Goal: Information Seeking & Learning: Learn about a topic

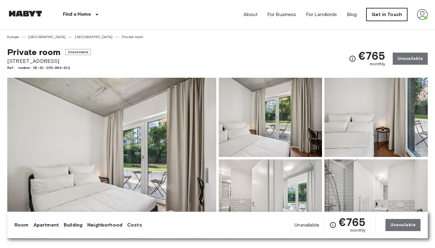
click at [397, 15] on link "Get in Touch" at bounding box center [387, 14] width 41 height 13
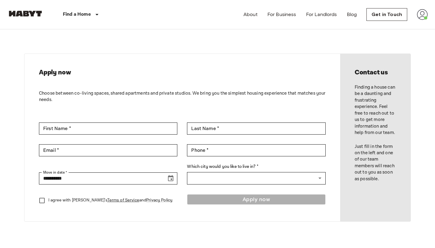
click at [421, 17] on img at bounding box center [422, 14] width 11 height 11
click at [406, 25] on li "Profile" at bounding box center [400, 25] width 60 height 11
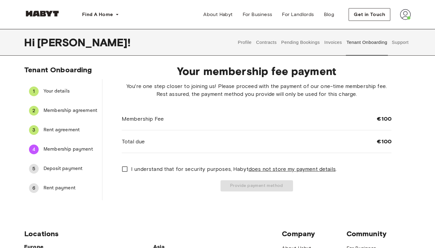
click at [304, 44] on button "Pending Bookings" at bounding box center [301, 42] width 40 height 27
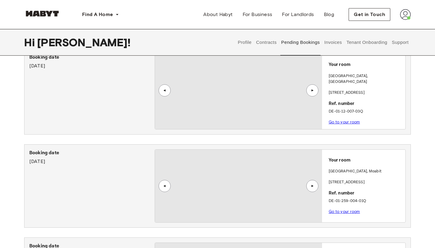
scroll to position [31, 0]
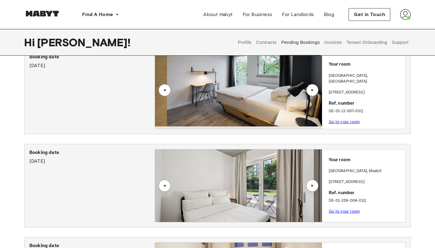
click at [342, 119] on link "Go to your room" at bounding box center [344, 121] width 31 height 5
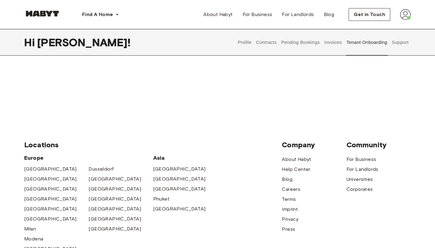
scroll to position [16, 0]
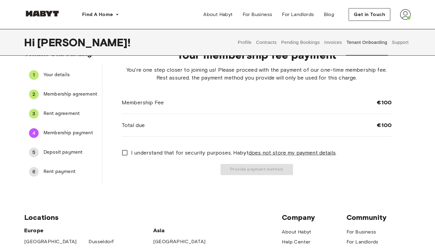
click at [302, 43] on button "Pending Bookings" at bounding box center [301, 42] width 40 height 27
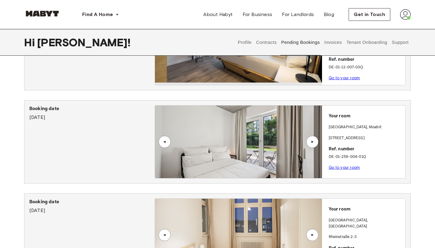
scroll to position [85, 0]
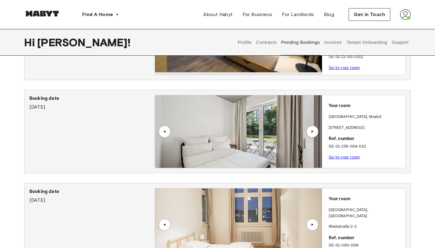
click at [340, 155] on link "Go to your room" at bounding box center [344, 157] width 31 height 5
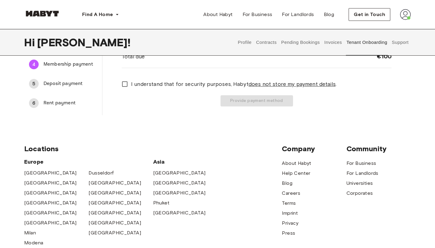
click at [312, 40] on button "Pending Bookings" at bounding box center [301, 42] width 40 height 27
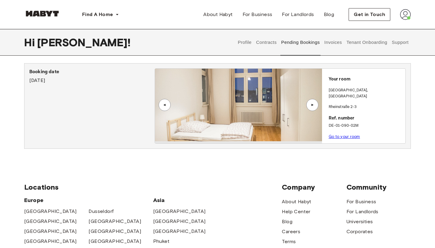
scroll to position [206, 0]
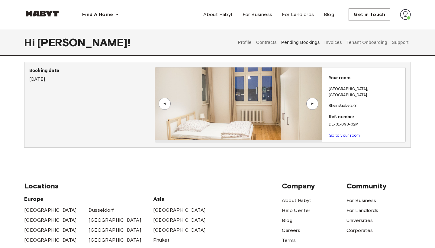
click at [339, 133] on link "Go to your room" at bounding box center [344, 135] width 31 height 5
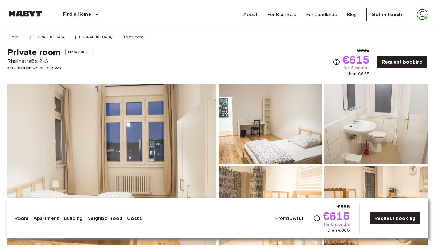
click at [422, 18] on img at bounding box center [422, 14] width 11 height 11
click at [402, 28] on li "Profile" at bounding box center [400, 25] width 60 height 11
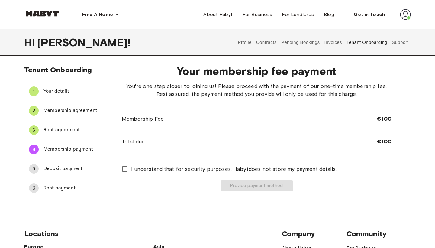
click at [304, 45] on button "Pending Bookings" at bounding box center [301, 42] width 40 height 27
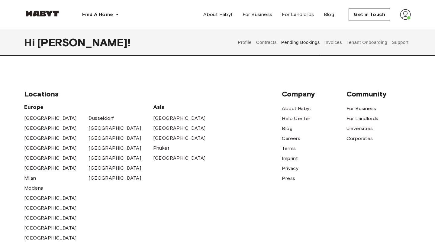
scroll to position [298, 0]
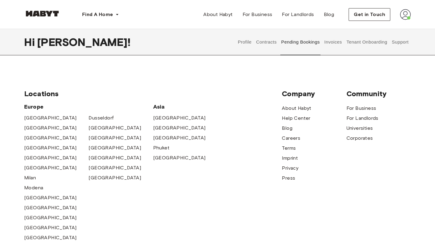
click at [51, 13] on img at bounding box center [42, 14] width 36 height 6
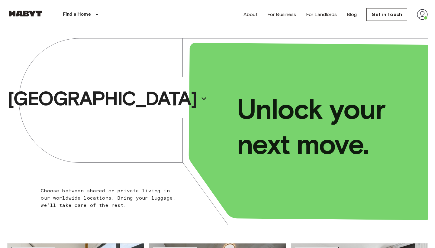
click at [424, 17] on img at bounding box center [422, 14] width 11 height 11
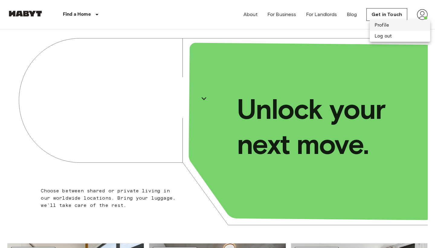
click at [409, 23] on li "Profile" at bounding box center [400, 25] width 60 height 11
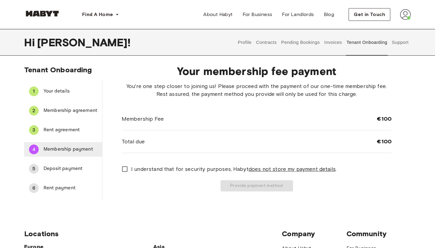
click at [66, 146] on span "Membership payment" at bounding box center [71, 149] width 54 height 7
click at [55, 163] on div "5 Deposit payment" at bounding box center [63, 168] width 78 height 15
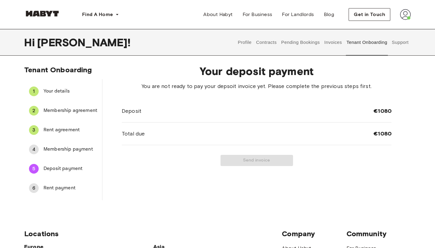
click at [60, 190] on span "Rent payment" at bounding box center [71, 187] width 54 height 7
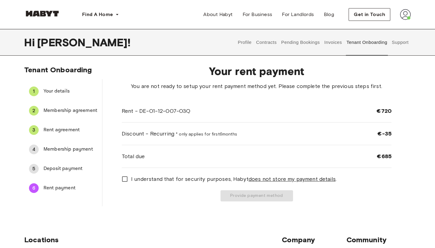
click at [304, 41] on button "Pending Bookings" at bounding box center [301, 42] width 40 height 27
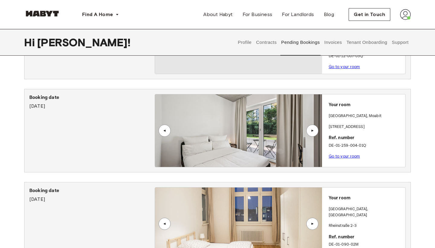
scroll to position [121, 0]
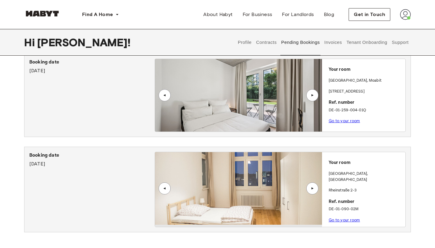
click at [317, 187] on div "▲" at bounding box center [313, 188] width 12 height 12
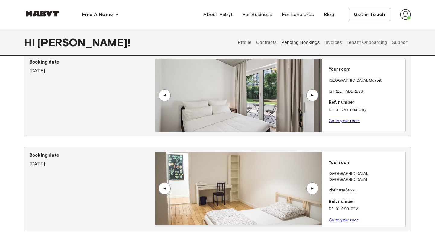
click at [317, 187] on div "▲" at bounding box center [313, 188] width 12 height 12
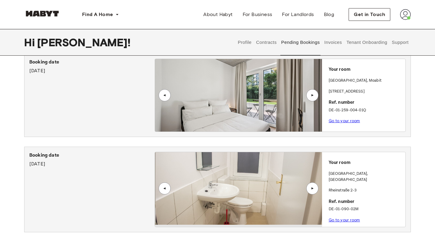
click at [317, 187] on div "▲" at bounding box center [313, 188] width 12 height 12
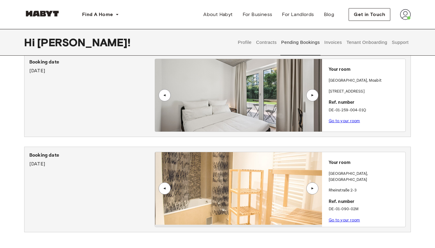
click at [317, 187] on div "▲" at bounding box center [313, 188] width 12 height 12
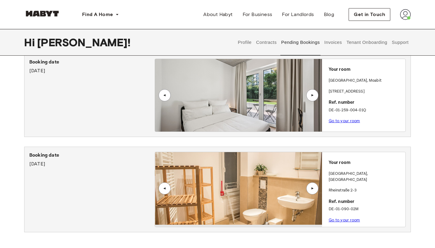
click at [317, 187] on div "▲" at bounding box center [313, 188] width 12 height 12
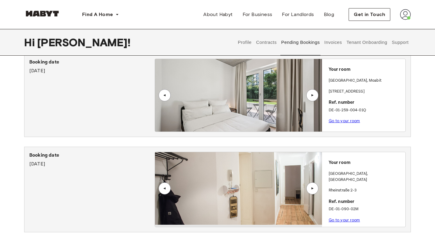
click at [317, 187] on div "▲" at bounding box center [313, 188] width 12 height 12
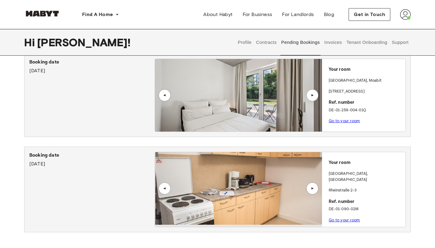
click at [317, 187] on div "▲" at bounding box center [313, 188] width 12 height 12
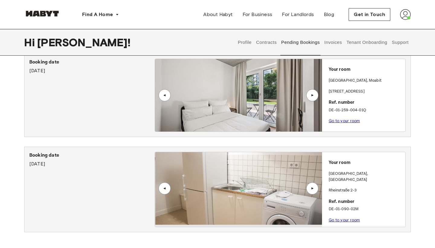
click at [317, 187] on div "▲" at bounding box center [313, 188] width 12 height 12
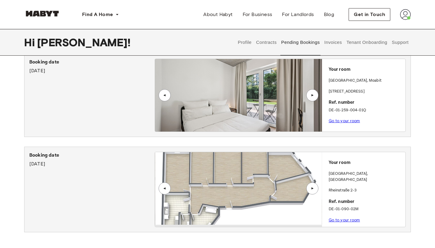
click at [317, 187] on div "▲" at bounding box center [313, 188] width 12 height 12
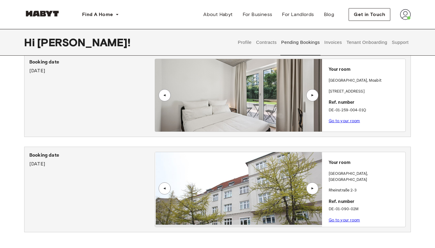
click at [317, 187] on div "▲" at bounding box center [313, 188] width 12 height 12
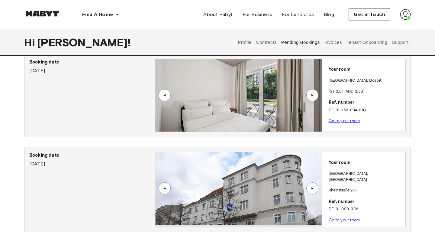
click at [317, 187] on div "▲" at bounding box center [313, 188] width 12 height 12
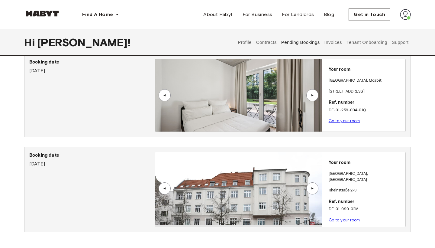
click at [317, 187] on div "▲" at bounding box center [313, 188] width 12 height 12
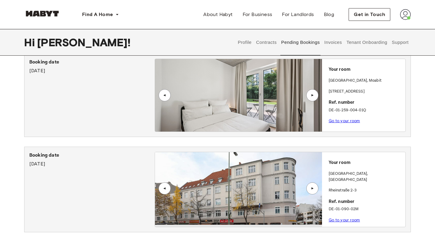
click at [317, 187] on div "▲" at bounding box center [313, 188] width 12 height 12
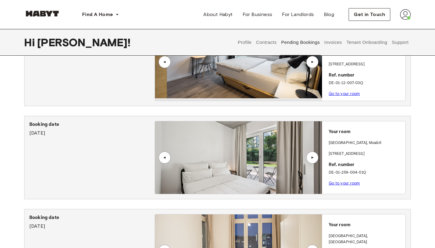
scroll to position [60, 0]
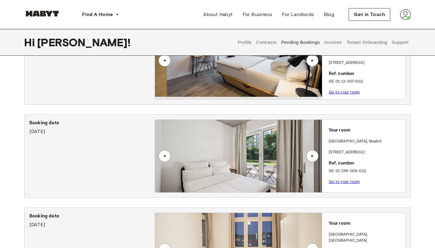
click at [311, 155] on div "▲" at bounding box center [313, 156] width 6 height 4
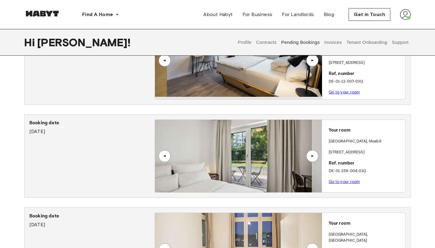
click at [311, 155] on div "▲" at bounding box center [313, 156] width 6 height 4
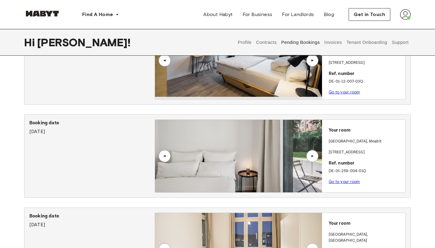
scroll to position [33, 0]
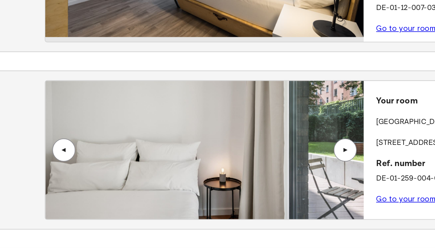
click at [307, 178] on div "▲" at bounding box center [313, 184] width 12 height 12
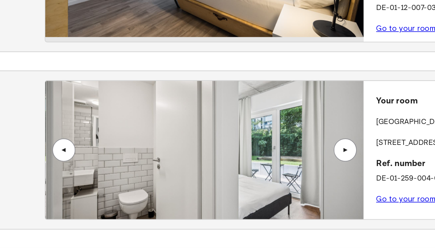
scroll to position [63, 0]
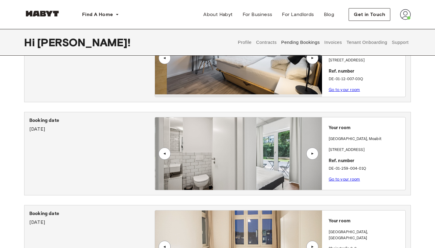
click at [315, 154] on div "▲" at bounding box center [313, 154] width 12 height 12
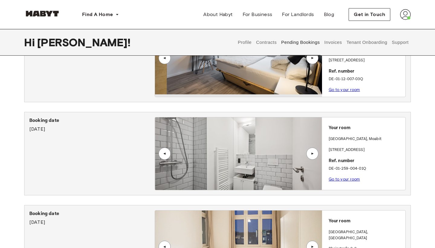
click at [316, 152] on div "▲" at bounding box center [313, 154] width 12 height 12
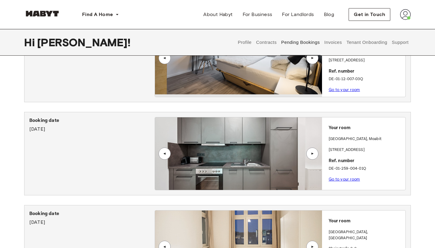
click at [316, 154] on div "▲" at bounding box center [313, 154] width 12 height 12
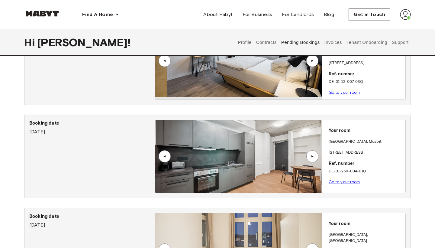
scroll to position [60, 0]
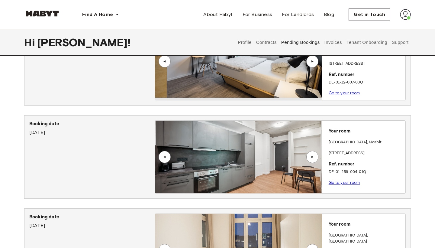
click at [317, 153] on div "▲" at bounding box center [313, 157] width 12 height 12
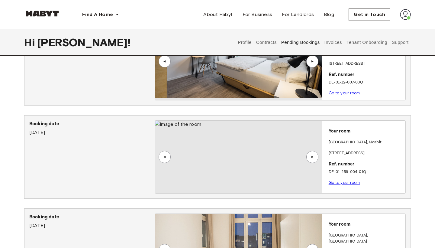
click at [314, 155] on div "▲" at bounding box center [313, 157] width 6 height 4
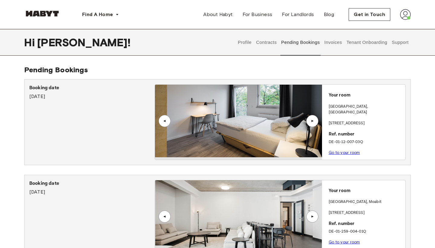
scroll to position [0, 0]
click at [314, 120] on div "▲" at bounding box center [313, 121] width 6 height 4
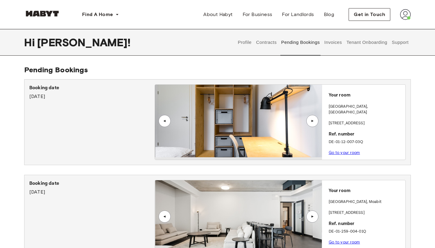
click at [314, 120] on div "▲" at bounding box center [313, 121] width 6 height 4
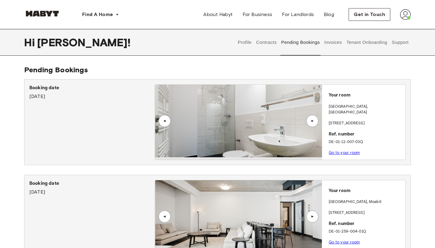
click at [314, 120] on div "▲" at bounding box center [313, 121] width 6 height 4
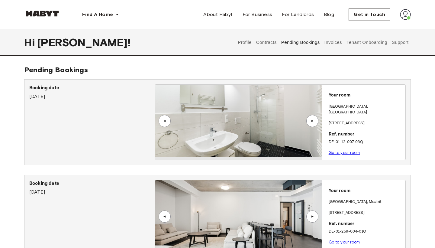
click at [314, 120] on div "▲" at bounding box center [313, 121] width 6 height 4
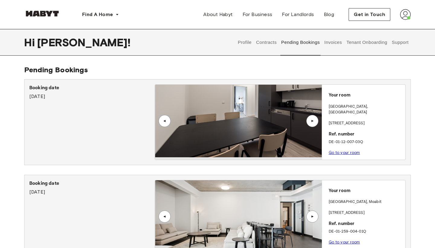
click at [314, 120] on div "▲" at bounding box center [313, 121] width 6 height 4
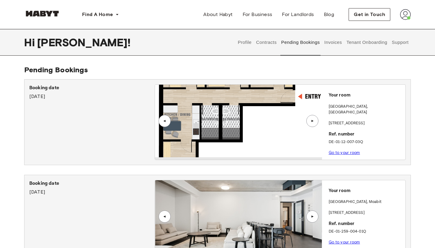
click at [313, 118] on div "▲" at bounding box center [313, 121] width 12 height 12
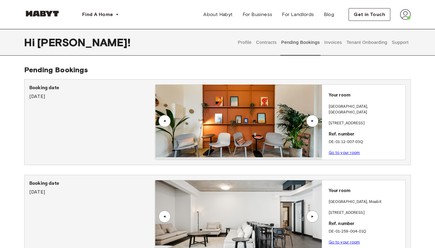
click at [314, 119] on div "▲" at bounding box center [313, 121] width 6 height 4
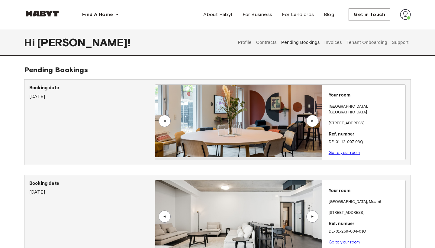
click at [314, 119] on div "▲" at bounding box center [313, 121] width 6 height 4
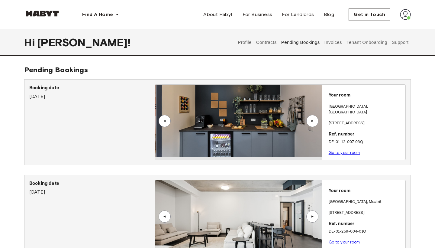
click at [314, 119] on div "▲" at bounding box center [313, 121] width 6 height 4
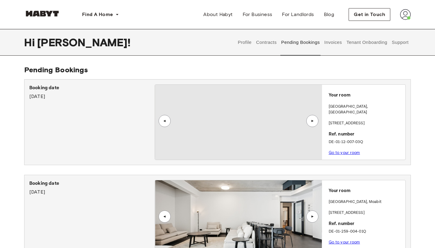
click at [314, 119] on div "▲" at bounding box center [313, 121] width 6 height 4
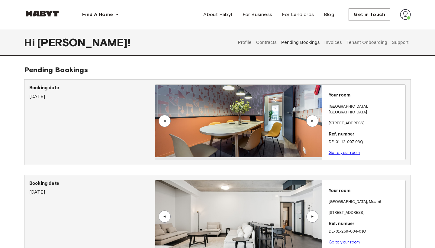
click at [314, 119] on div "▲" at bounding box center [313, 121] width 6 height 4
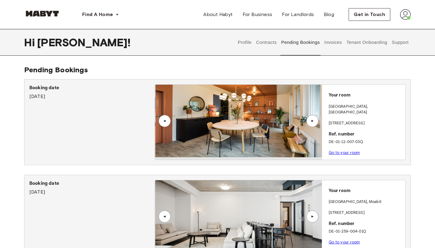
click at [314, 119] on div "▲" at bounding box center [313, 121] width 6 height 4
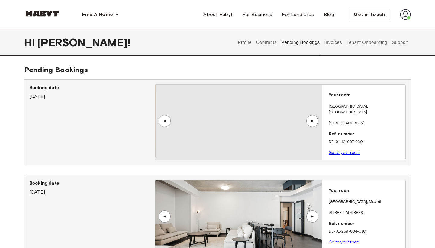
click at [314, 119] on div "▲" at bounding box center [313, 121] width 6 height 4
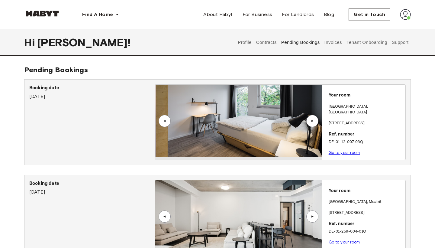
click at [314, 119] on div "▲" at bounding box center [313, 121] width 6 height 4
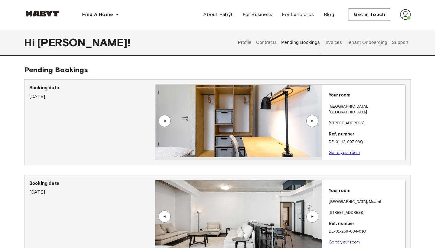
click at [314, 119] on div "▲" at bounding box center [313, 121] width 6 height 4
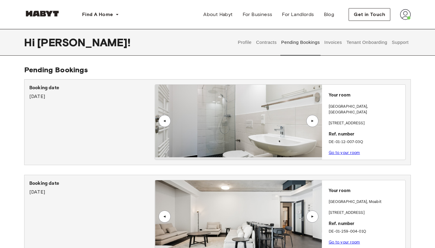
click at [314, 119] on div "▲" at bounding box center [313, 121] width 6 height 4
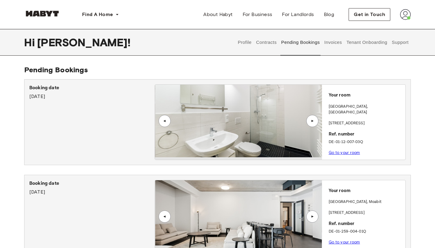
click at [314, 119] on div "▲" at bounding box center [313, 121] width 6 height 4
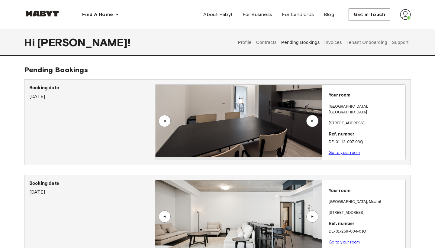
click at [314, 119] on div "▲" at bounding box center [313, 121] width 6 height 4
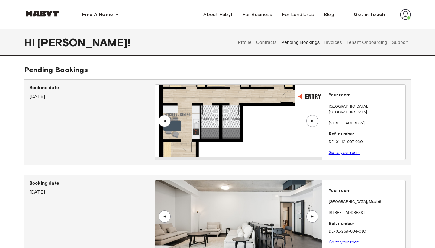
click at [314, 119] on div "▲" at bounding box center [313, 121] width 6 height 4
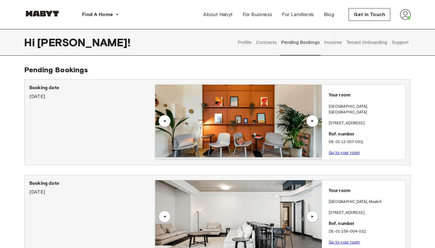
click at [313, 120] on div "▲" at bounding box center [313, 121] width 6 height 4
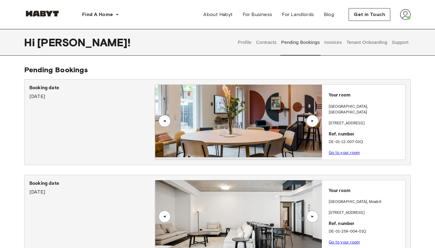
click at [313, 120] on div "▲" at bounding box center [313, 121] width 6 height 4
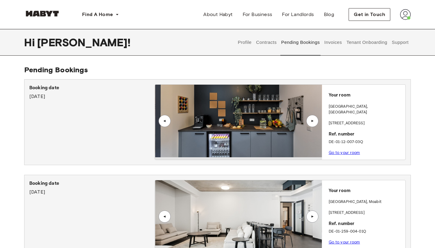
click at [313, 120] on div "▲" at bounding box center [313, 121] width 6 height 4
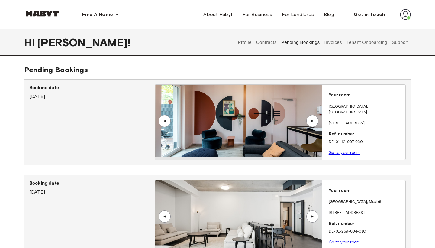
click at [313, 120] on div "▲" at bounding box center [313, 121] width 6 height 4
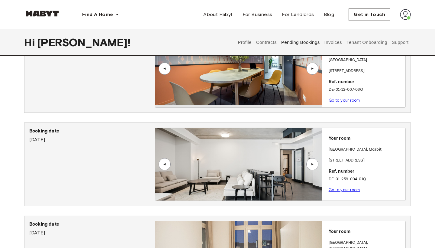
scroll to position [54, 0]
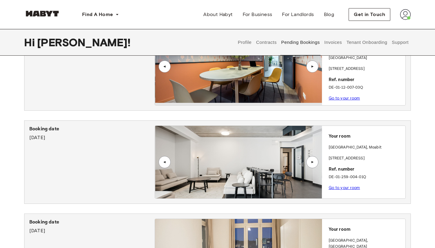
click at [288, 164] on img at bounding box center [238, 162] width 167 height 73
click at [273, 170] on img at bounding box center [238, 162] width 167 height 73
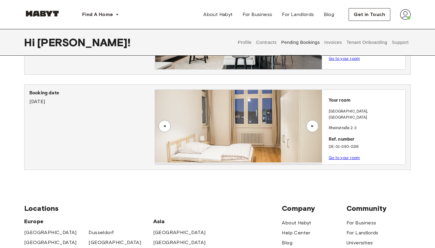
scroll to position [185, 0]
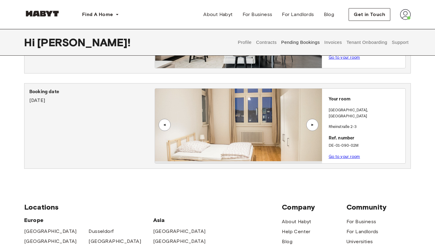
click at [316, 124] on div "▲" at bounding box center [313, 125] width 12 height 12
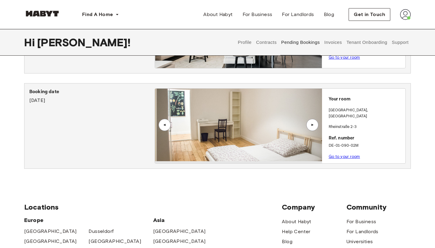
click at [316, 124] on div "▲" at bounding box center [313, 125] width 12 height 12
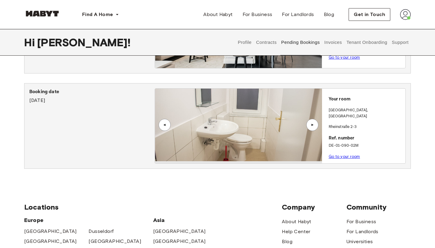
drag, startPoint x: 28, startPoint y: 87, endPoint x: 81, endPoint y: 103, distance: 55.8
click at [82, 102] on div "Booking date September 17th, 2025 ▲ ▲ Your room BERLIN , Schöneberg Rheinstraße…" at bounding box center [217, 126] width 387 height 86
copy div "Booking date September 17th, 2025"
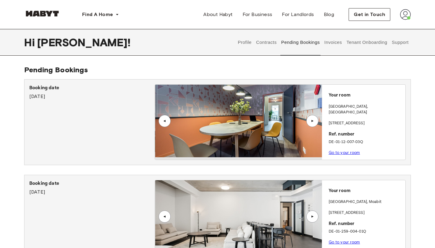
scroll to position [0, 0]
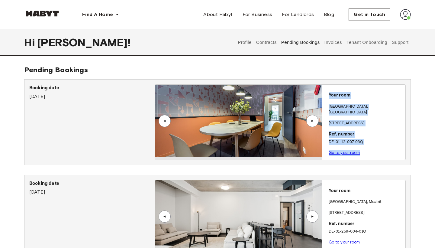
drag, startPoint x: 329, startPoint y: 94, endPoint x: 364, endPoint y: 150, distance: 65.7
click at [364, 150] on div "Your room BERLIN , Lichtenberg Einbecker Straße 27 Ref. number DE-01-12-007-03Q…" at bounding box center [363, 122] width 83 height 75
copy div "Your room BERLIN , Lichtenberg Einbecker Straße 27 Ref. number DE-01-12-007-03Q…"
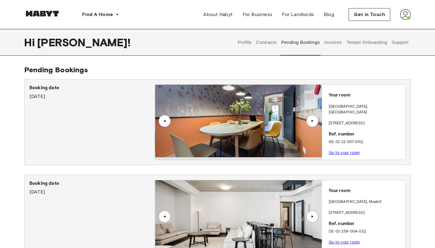
click at [98, 112] on div "Booking date September 13th, 2025" at bounding box center [91, 122] width 125 height 76
click at [333, 43] on button "Invoices" at bounding box center [333, 42] width 19 height 27
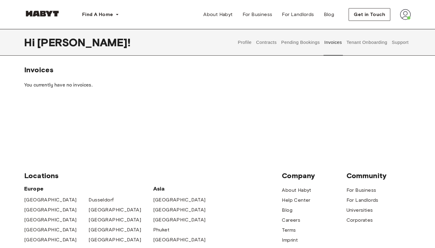
click at [364, 44] on button "Tenant Onboarding" at bounding box center [367, 42] width 42 height 27
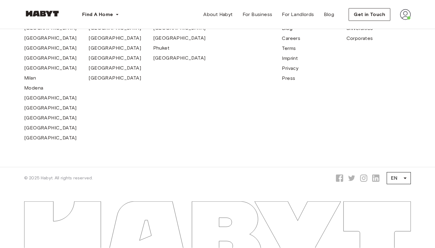
scroll to position [240, 0]
drag, startPoint x: 23, startPoint y: 176, endPoint x: 99, endPoint y: 180, distance: 76.0
click at [97, 180] on div "© 2025 Habyt. All rights reserved. EN ** ​" at bounding box center [217, 178] width 435 height 22
copy span "© 2025 Habyt. All rights reserved."
click at [128, 82] on div "[GEOGRAPHIC_DATA]" at bounding box center [121, 78] width 64 height 10
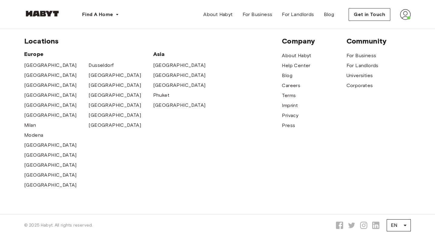
scroll to position [192, 0]
click at [34, 76] on span "[GEOGRAPHIC_DATA]" at bounding box center [50, 75] width 53 height 7
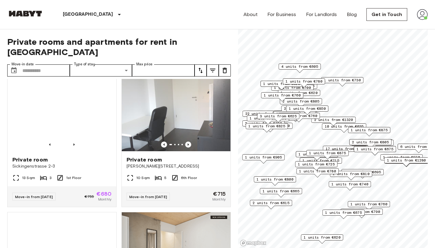
scroll to position [1865, 0]
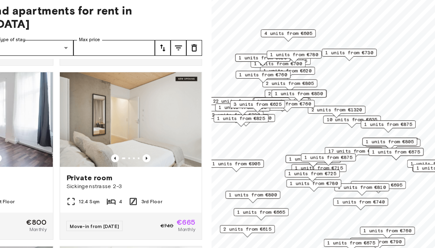
click at [310, 152] on span "1 units from €875" at bounding box center [328, 154] width 37 height 5
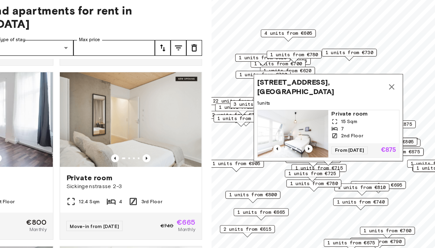
click at [298, 172] on span "1 units from €780" at bounding box center [316, 174] width 37 height 5
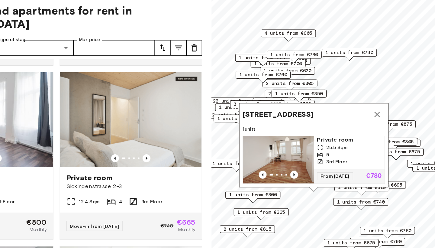
click at [239, 157] on span "1 units from €905" at bounding box center [257, 159] width 37 height 5
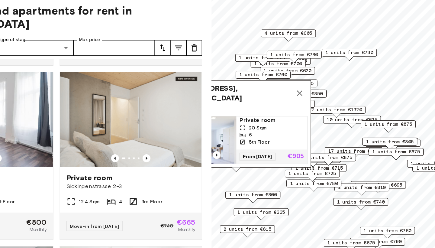
click at [251, 180] on span "1 units from €800" at bounding box center [269, 182] width 37 height 5
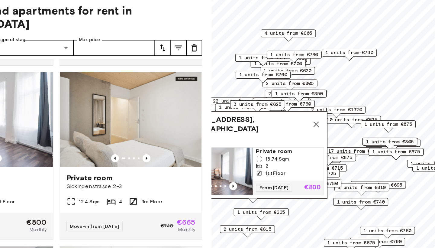
click at [258, 194] on span "1 units from €665" at bounding box center [276, 196] width 37 height 5
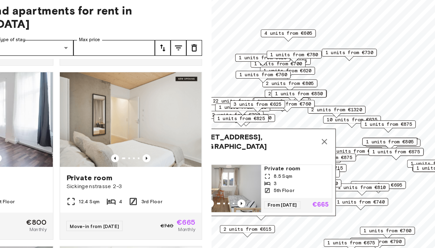
click at [247, 207] on span "2 units from €615" at bounding box center [265, 209] width 37 height 5
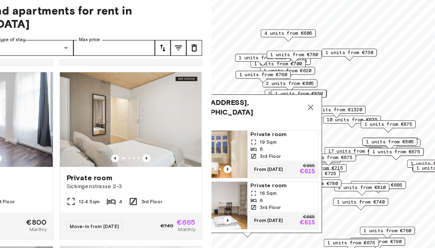
click at [211, 134] on img "Map marker" at bounding box center [238, 152] width 54 height 36
click at [211, 173] on img "Map marker" at bounding box center [238, 191] width 54 height 36
click at [312, 114] on icon "Map marker" at bounding box center [314, 116] width 4 height 4
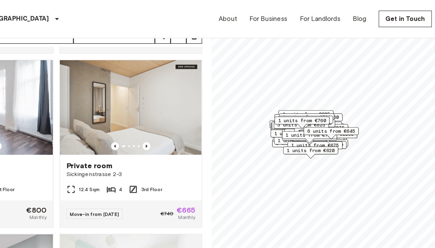
scroll to position [29, 0]
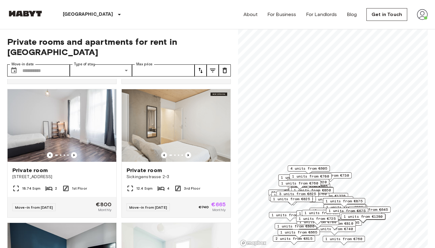
scroll to position [1883, 0]
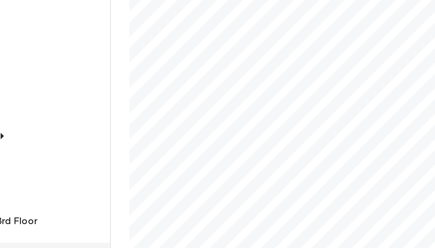
scroll to position [100, 0]
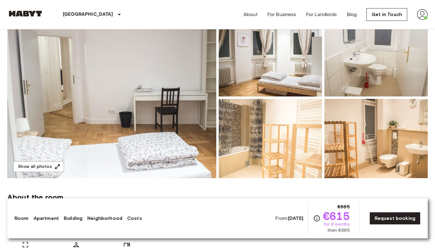
scroll to position [67, 0]
click at [190, 117] on img at bounding box center [111, 98] width 209 height 161
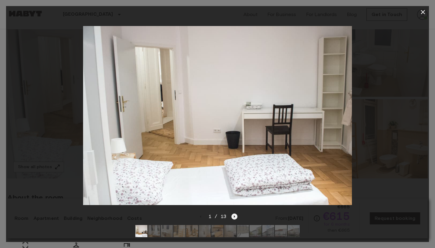
click at [236, 217] on icon "Next image" at bounding box center [235, 216] width 6 height 6
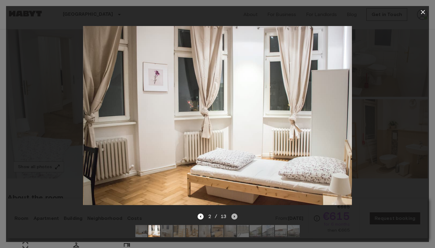
click at [236, 217] on icon "Next image" at bounding box center [235, 216] width 6 height 6
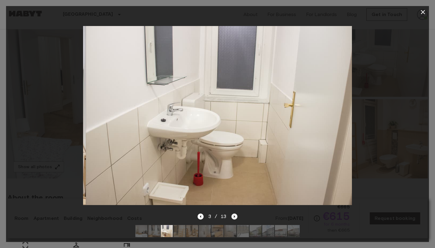
click at [236, 217] on icon "Next image" at bounding box center [235, 216] width 6 height 6
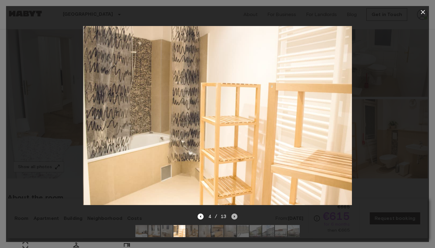
click at [236, 217] on icon "Next image" at bounding box center [235, 216] width 6 height 6
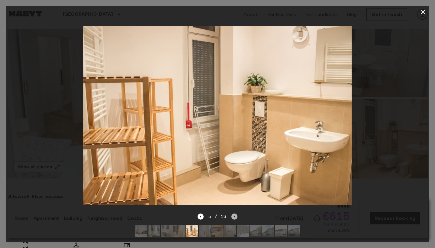
click at [236, 217] on icon "Next image" at bounding box center [235, 216] width 6 height 6
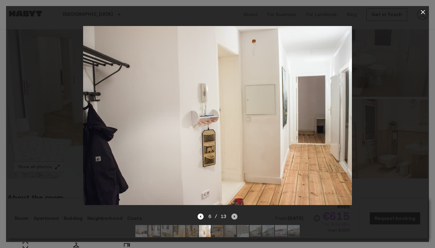
click at [236, 217] on icon "Next image" at bounding box center [235, 216] width 6 height 6
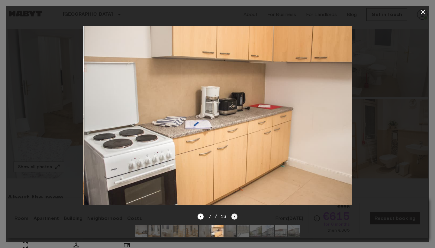
click at [236, 217] on icon "Next image" at bounding box center [235, 216] width 6 height 6
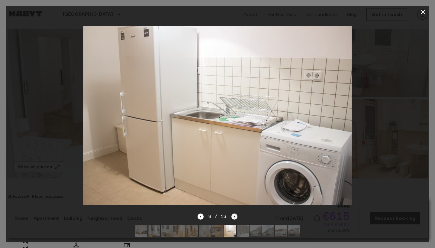
click at [236, 217] on icon "Next image" at bounding box center [235, 216] width 6 height 6
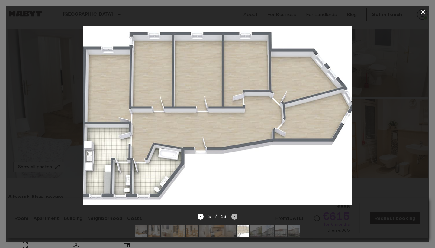
click at [236, 217] on icon "Next image" at bounding box center [235, 216] width 6 height 6
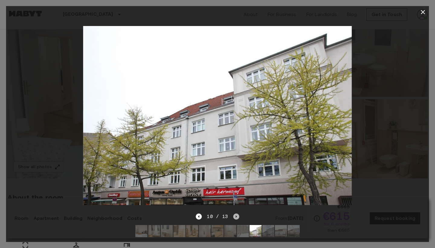
click at [236, 217] on icon "Next image" at bounding box center [236, 216] width 6 height 6
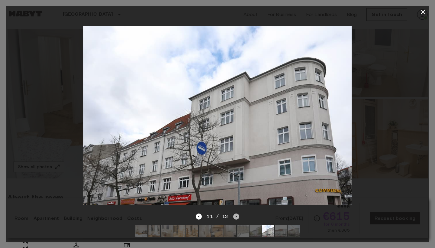
click at [236, 217] on icon "Next image" at bounding box center [236, 216] width 6 height 6
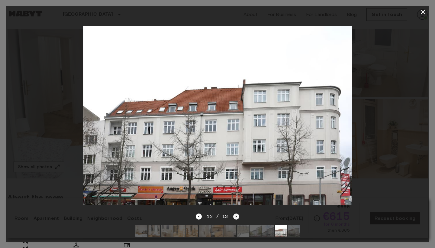
click at [236, 217] on icon "Next image" at bounding box center [236, 216] width 6 height 6
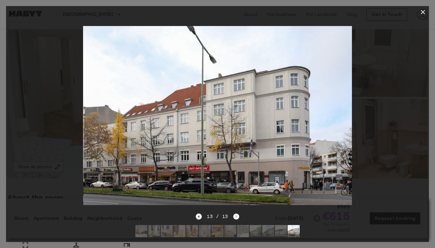
click at [236, 217] on div "13 / 13" at bounding box center [217, 216] width 43 height 7
click at [235, 215] on div "13 / 13" at bounding box center [217, 216] width 43 height 7
drag, startPoint x: 235, startPoint y: 215, endPoint x: 355, endPoint y: 156, distance: 133.3
click at [355, 156] on div "13 / 13" at bounding box center [217, 124] width 423 height 236
click at [398, 135] on div at bounding box center [217, 115] width 423 height 195
